Goal: Navigation & Orientation: Understand site structure

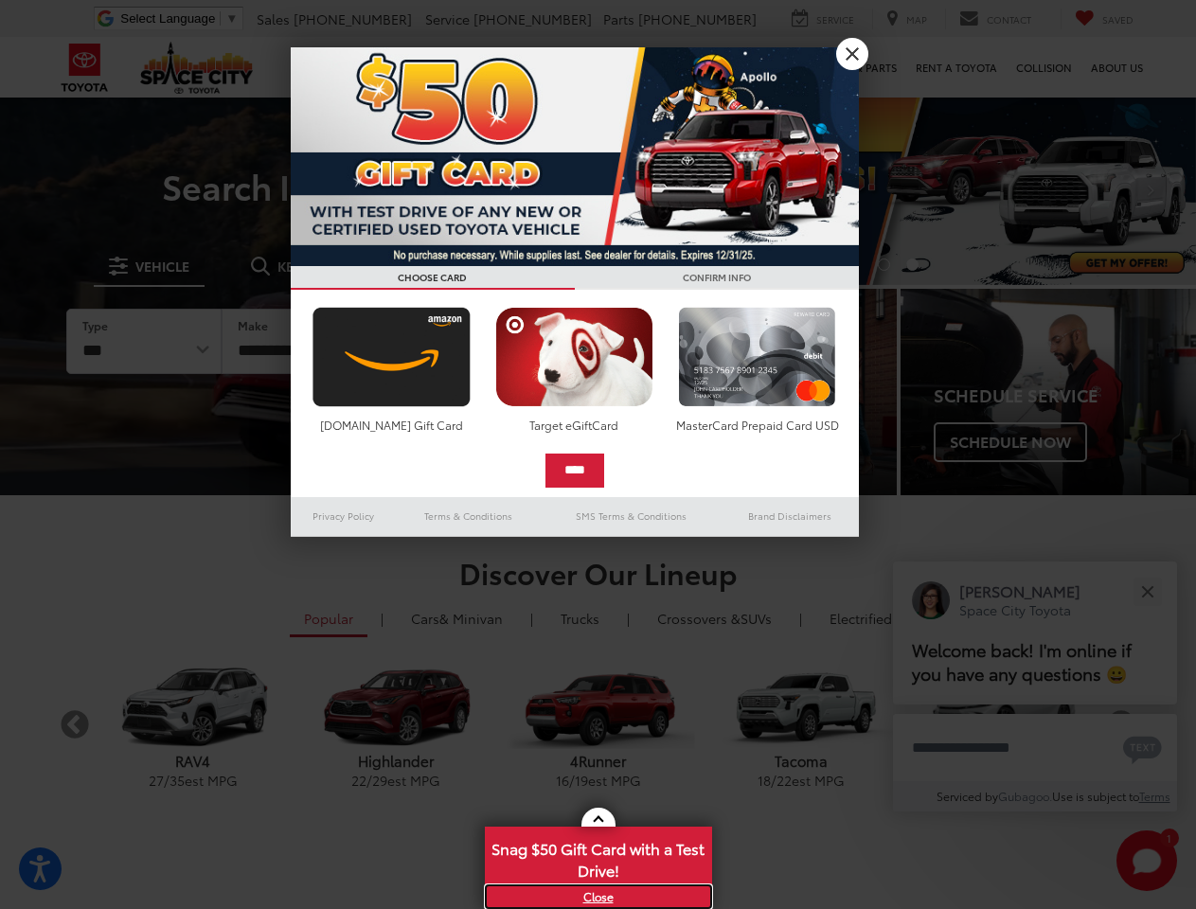
click at [598, 897] on link "X" at bounding box center [598, 896] width 223 height 21
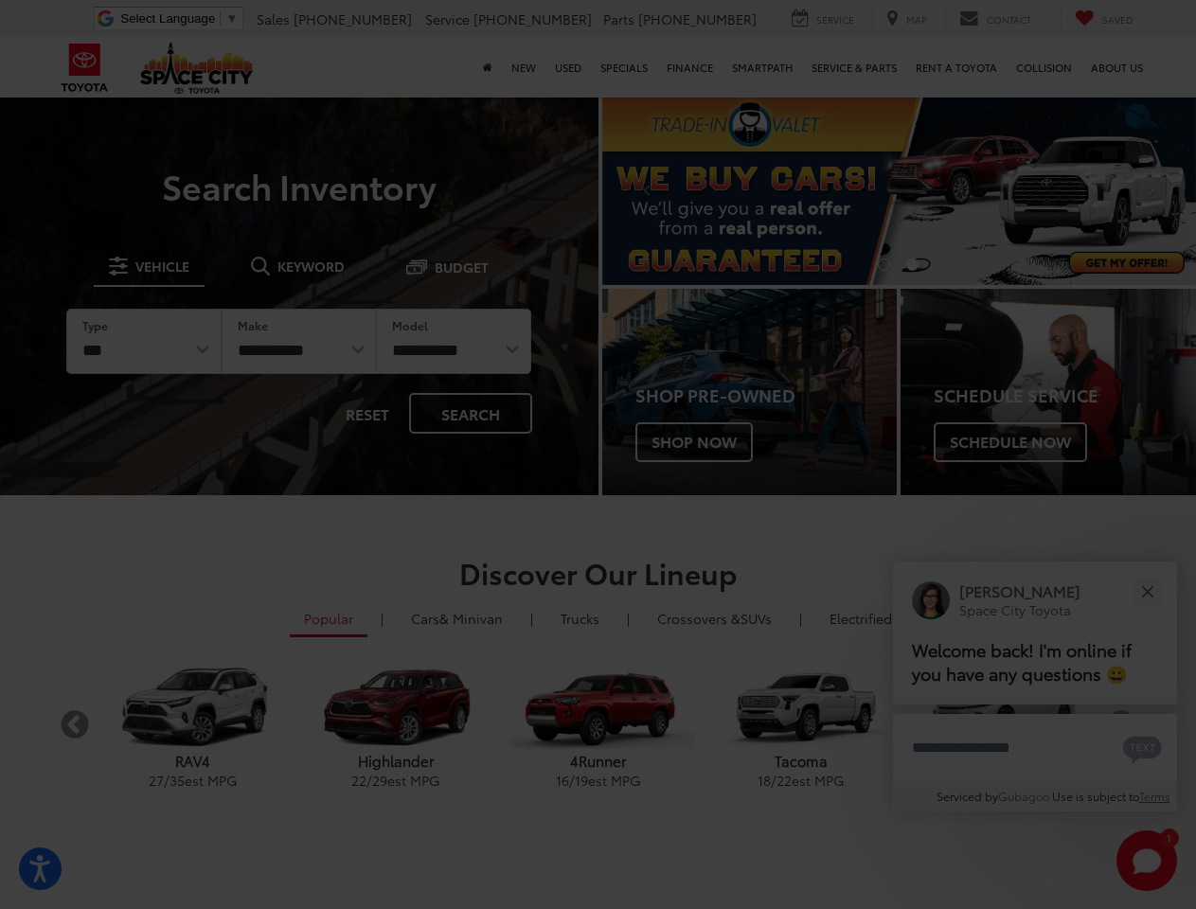
click at [598, 857] on div at bounding box center [598, 454] width 1196 height 909
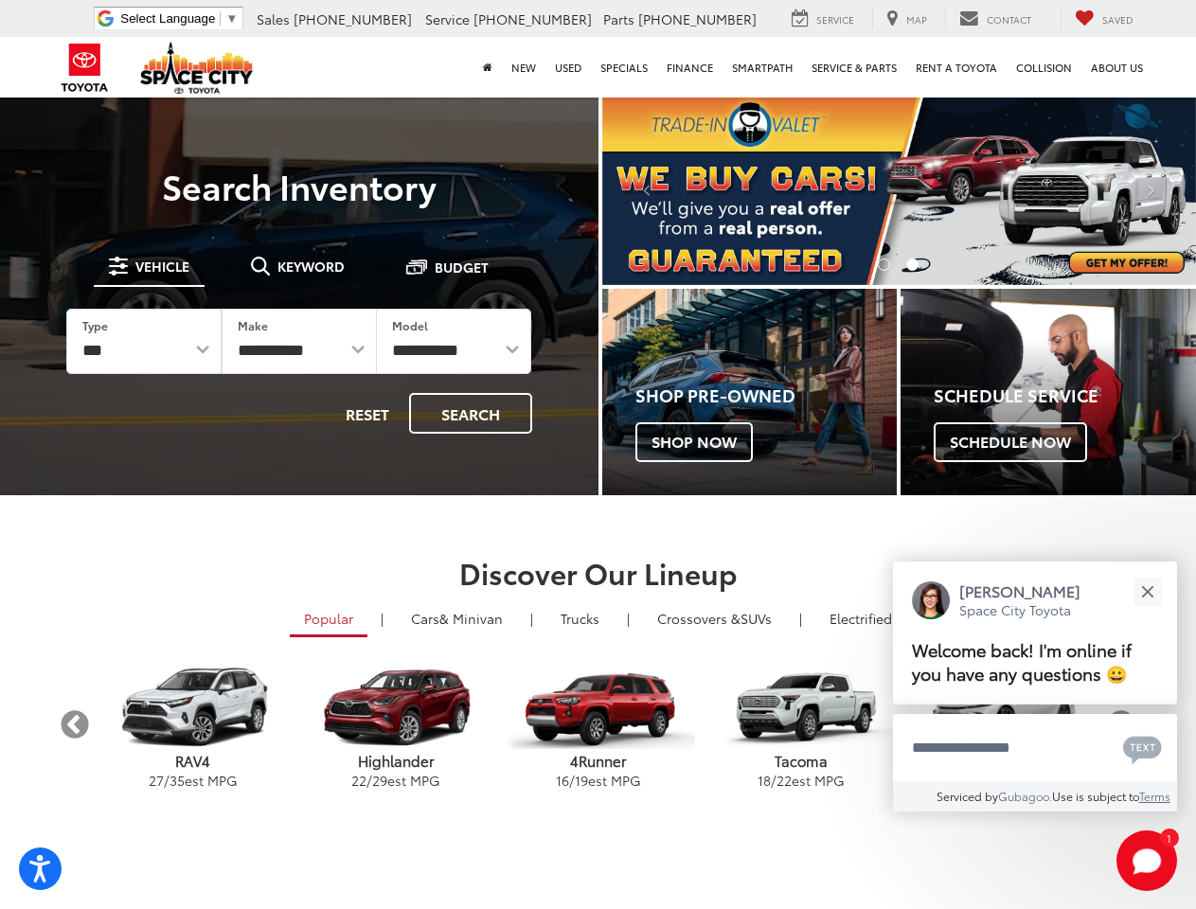
click at [598, 817] on section "Discover Our Lineup Popular | Cars & Minivan | Trucks | Crossovers & SUVs | Ele…" at bounding box center [598, 678] width 1196 height 366
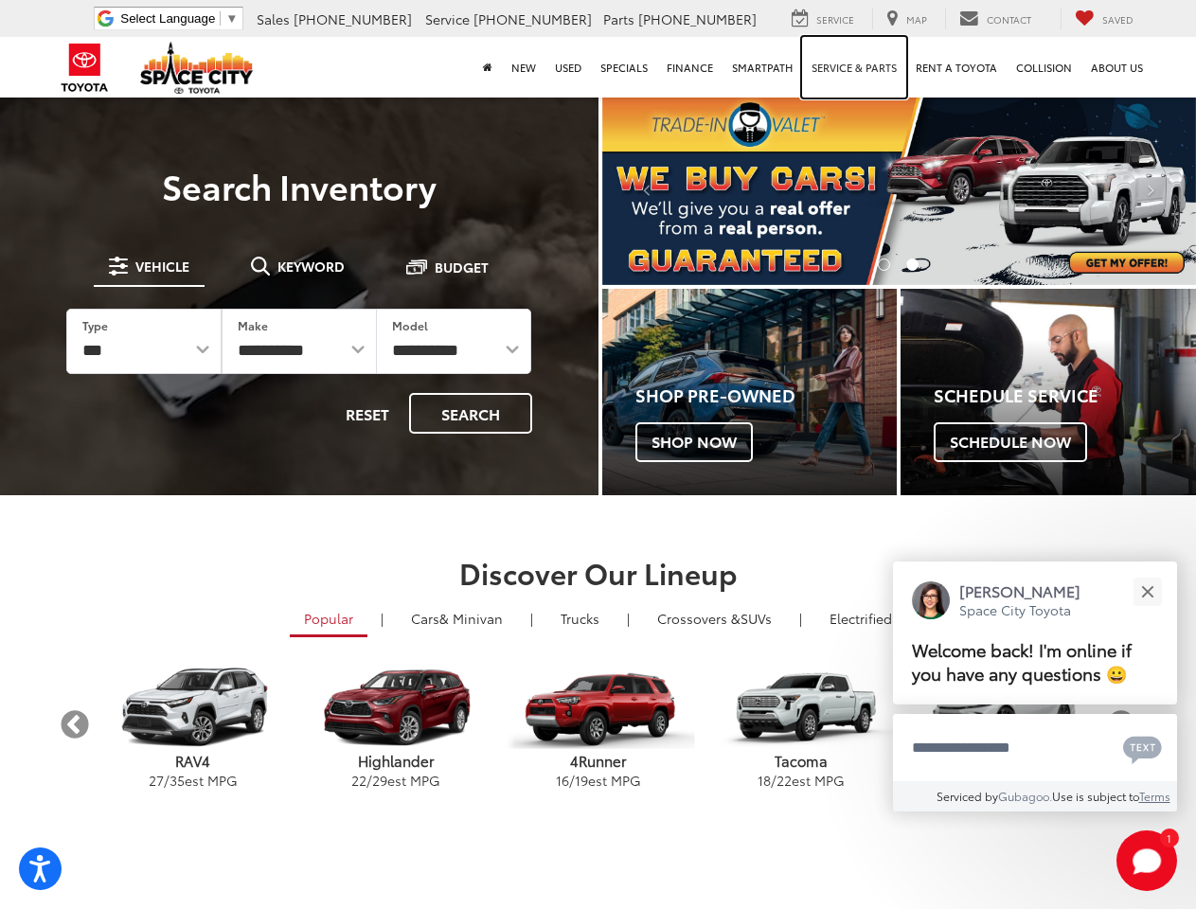
click at [852, 54] on link "Service & Parts" at bounding box center [854, 67] width 104 height 61
